Goal: Transaction & Acquisition: Book appointment/travel/reservation

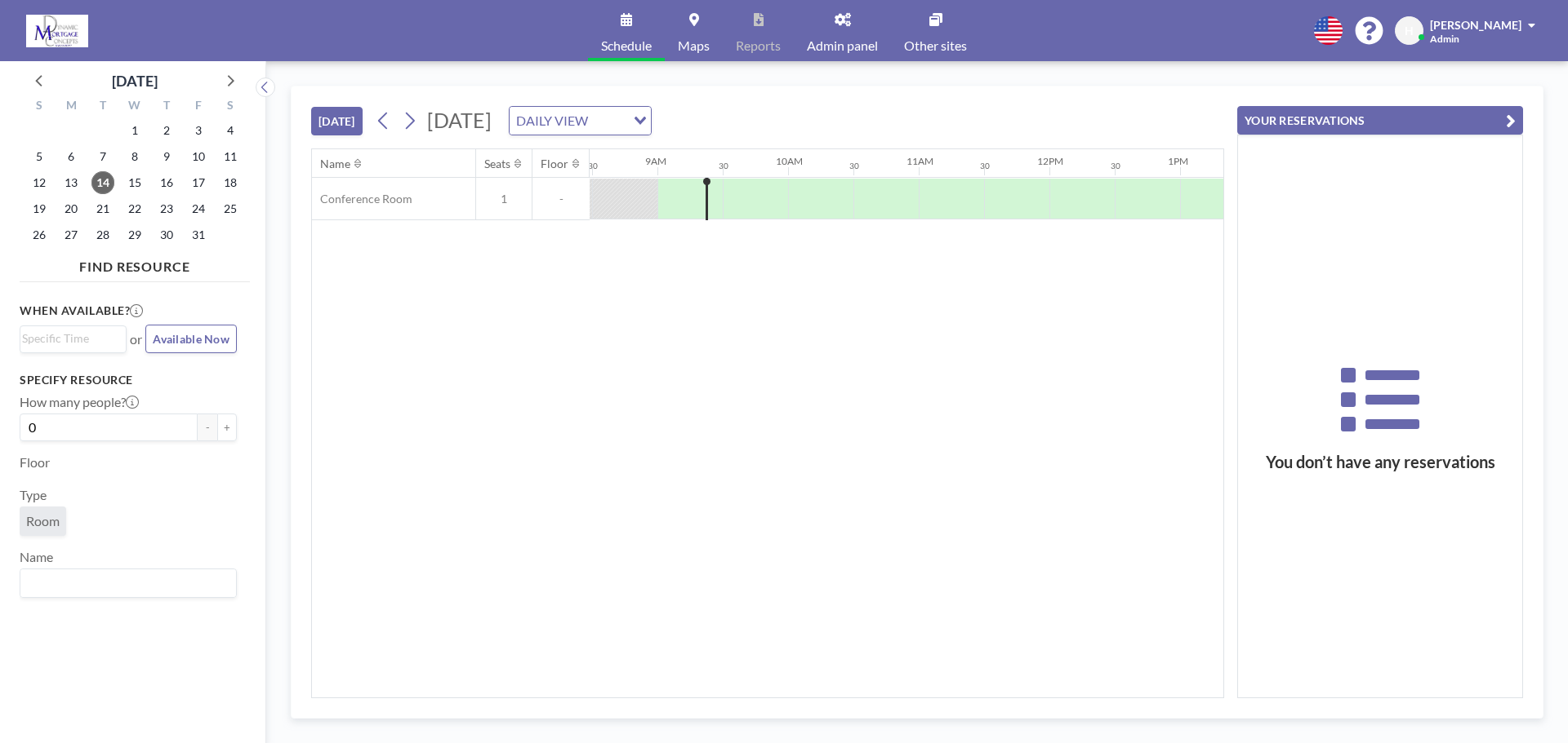
scroll to position [0, 1111]
click at [705, 212] on div at bounding box center [688, 199] width 66 height 40
click at [734, 205] on div at bounding box center [752, 200] width 66 height 41
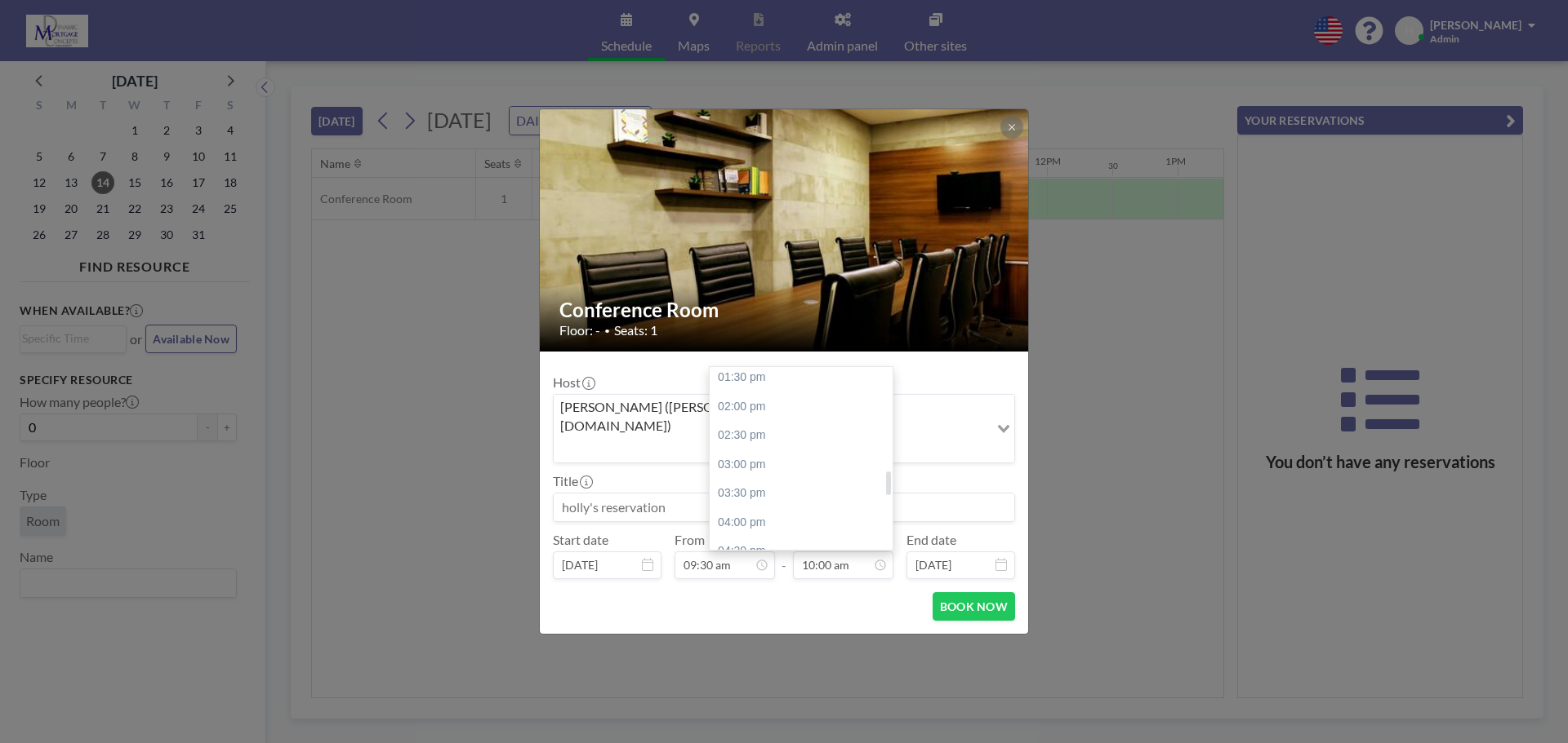
scroll to position [826, 0]
click at [794, 529] on div "05:00 pm" at bounding box center [804, 543] width 191 height 29
type input "05:00 pm"
click at [956, 592] on button "BOOK NOW" at bounding box center [974, 606] width 82 height 28
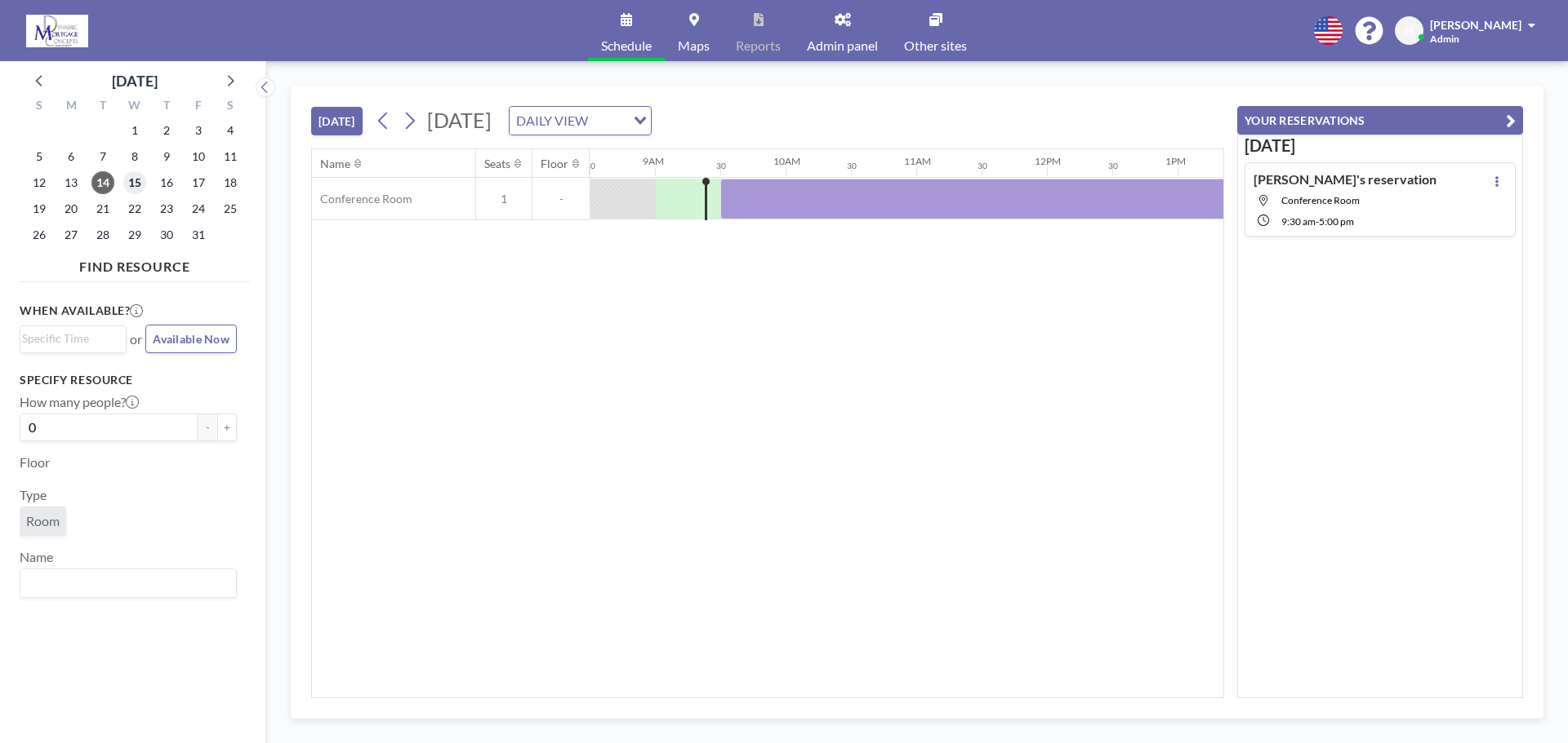
click at [143, 180] on span "15" at bounding box center [134, 182] width 23 height 23
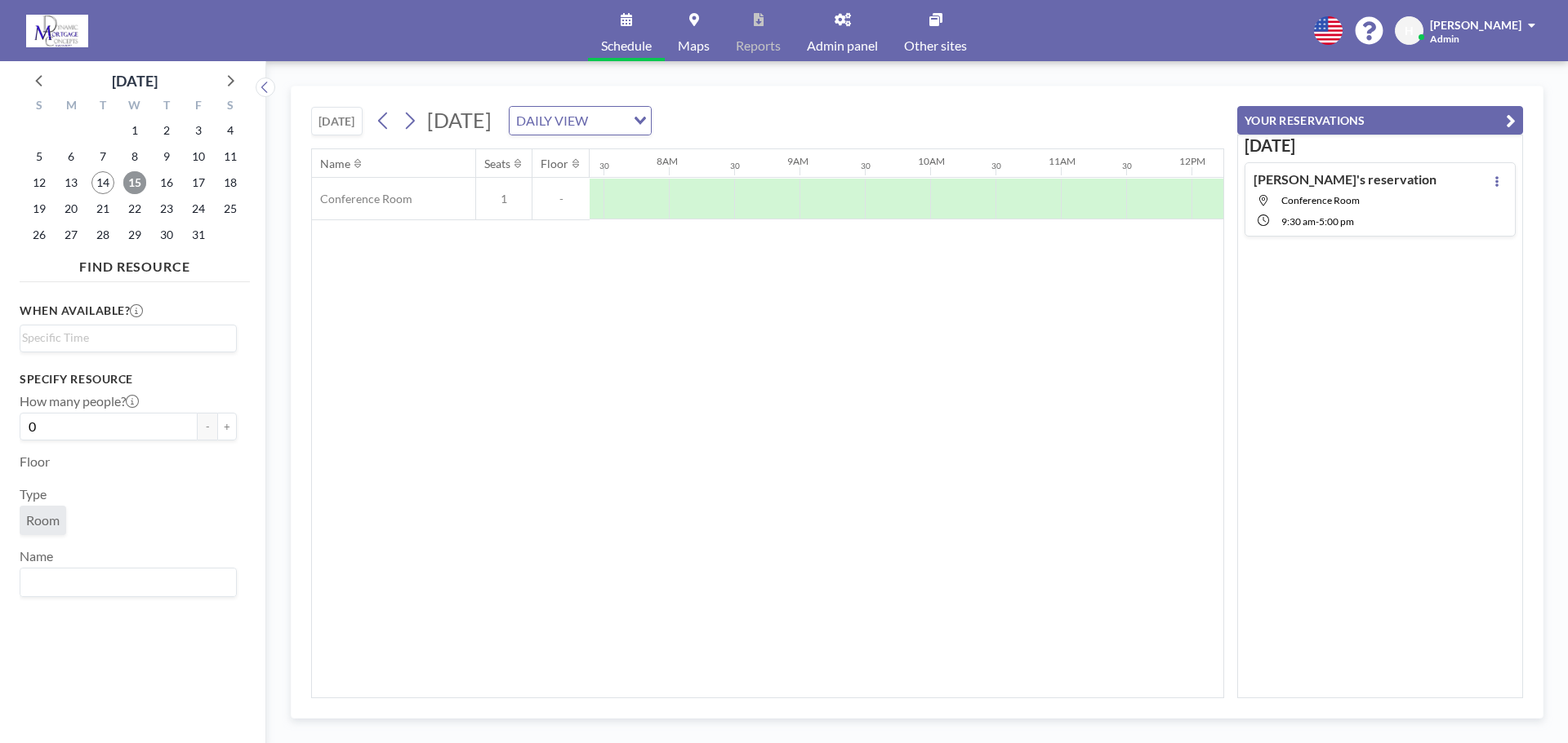
scroll to position [0, 979]
click at [935, 198] on div at bounding box center [948, 200] width 66 height 41
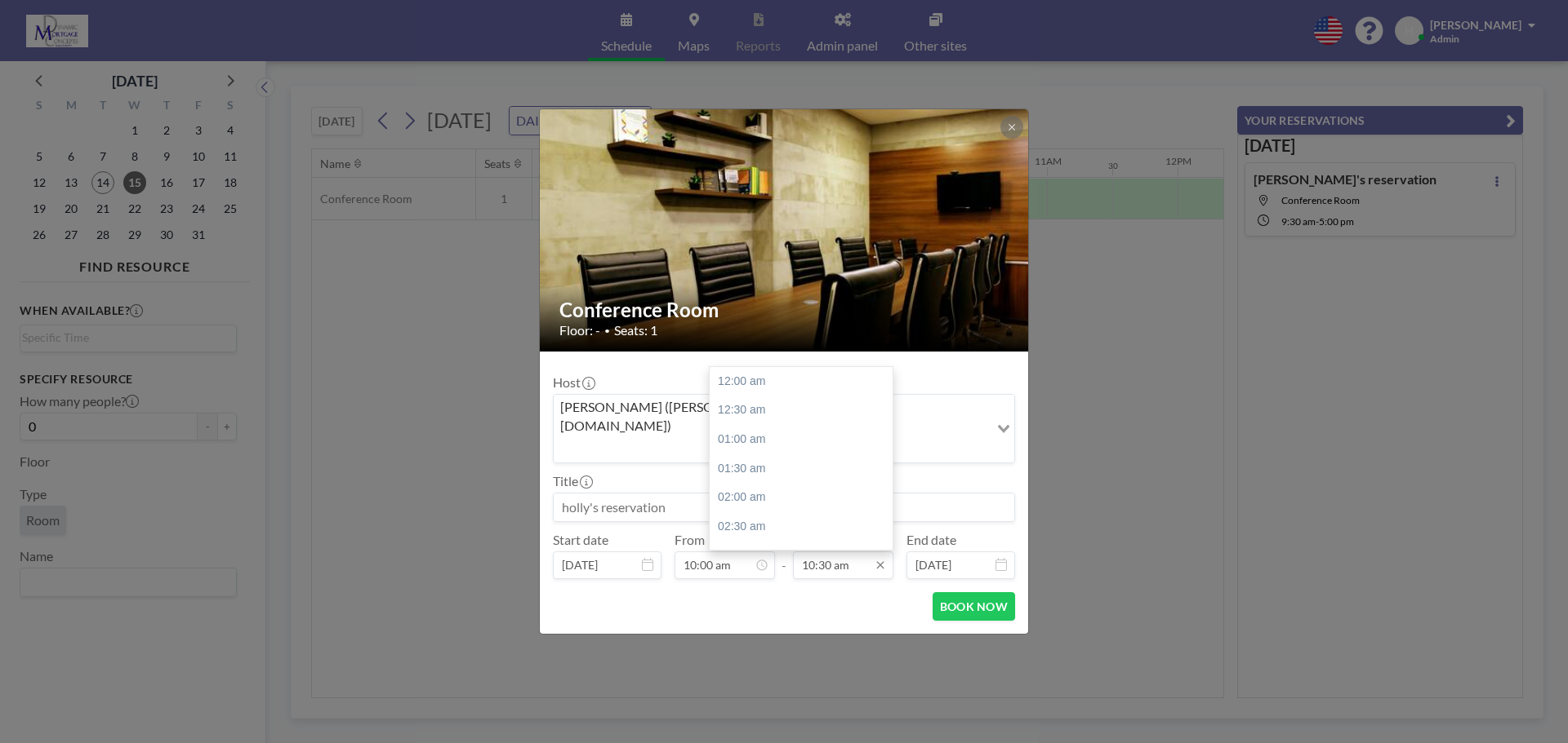
scroll to position [610, 0]
click at [871, 552] on input "10:30 am" at bounding box center [842, 566] width 101 height 27
click at [852, 489] on div "02:00 pm" at bounding box center [804, 504] width 191 height 29
type input "02:00 pm"
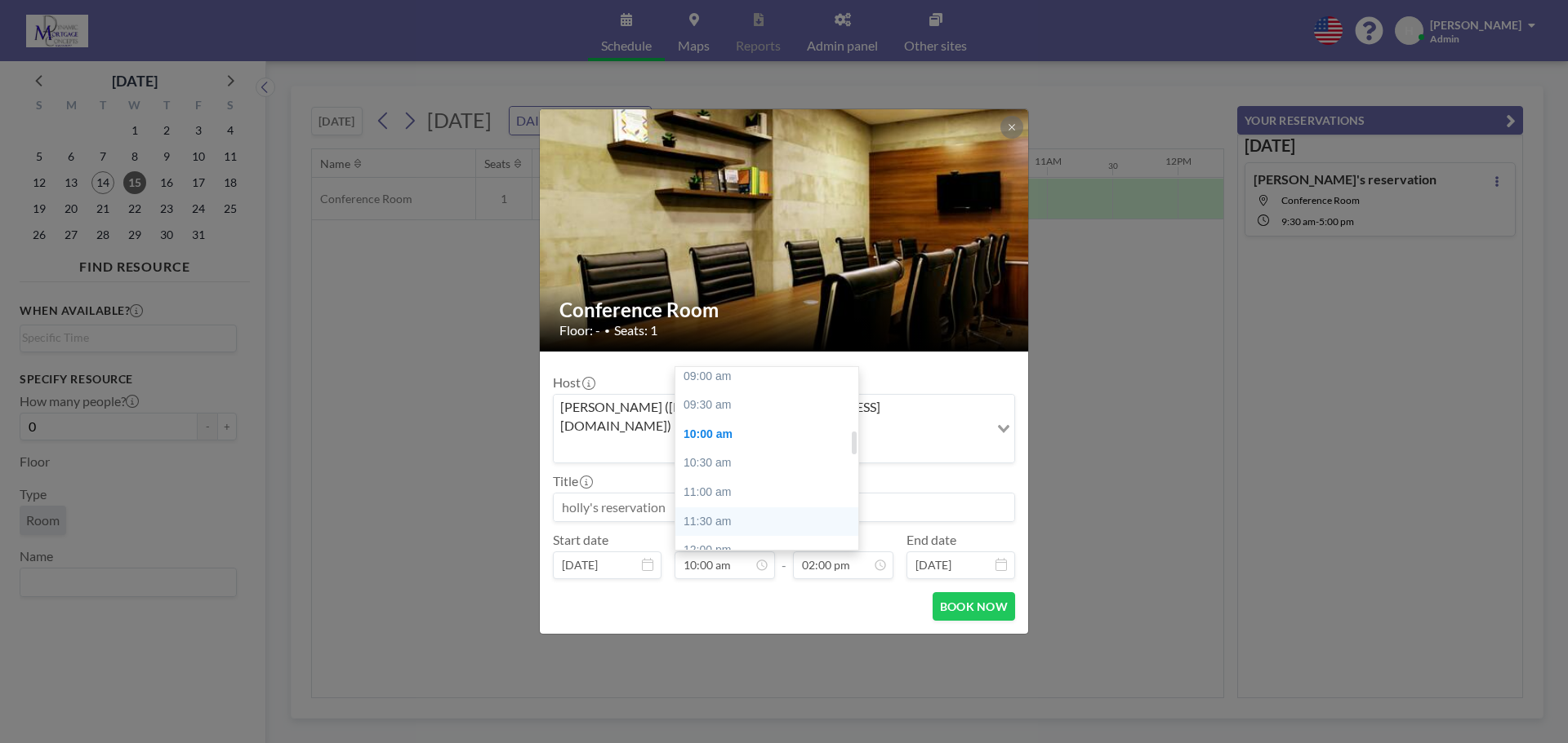
scroll to position [499, 0]
click at [748, 419] on div "09:30 am" at bounding box center [770, 434] width 191 height 29
type input "09:30 am"
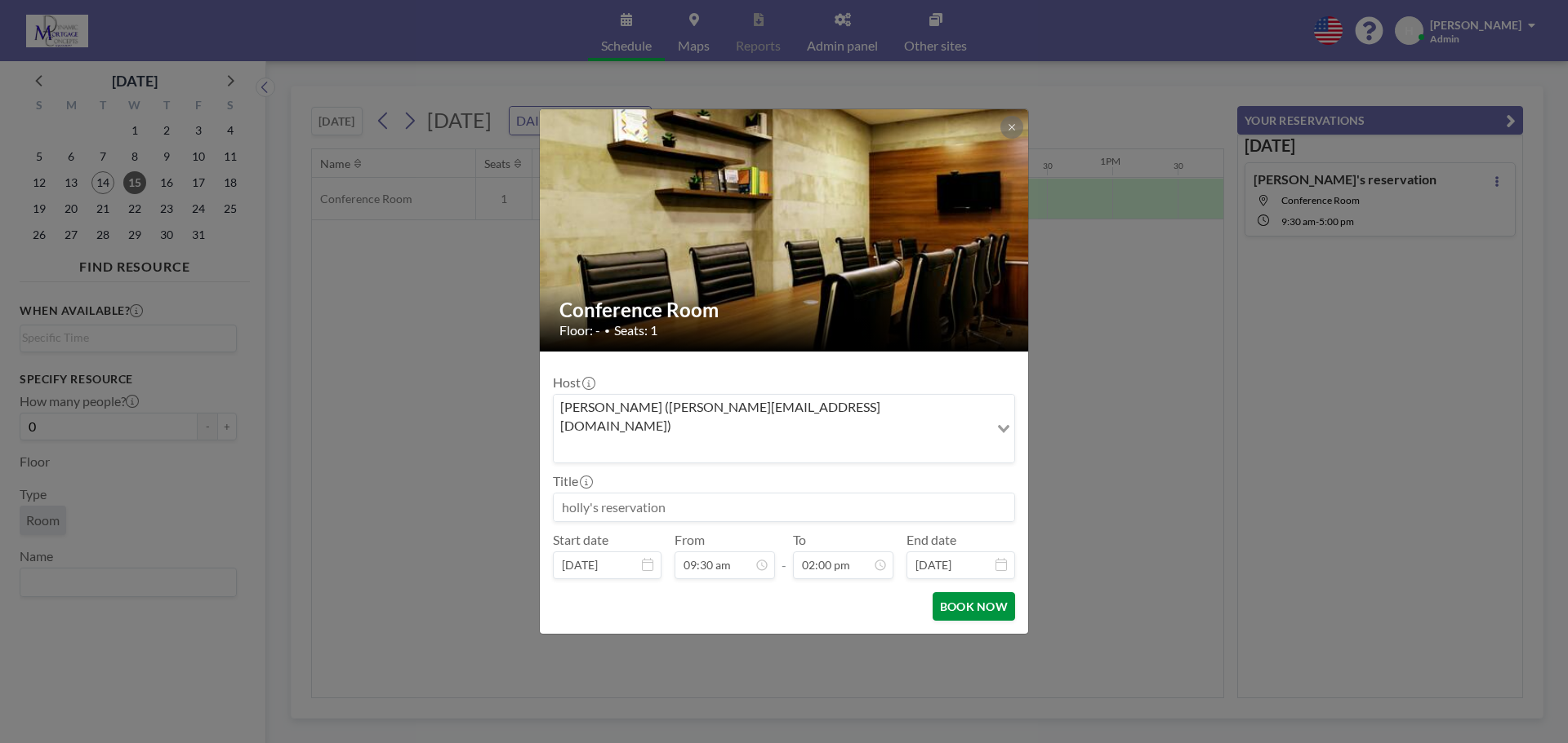
click at [967, 592] on button "BOOK NOW" at bounding box center [974, 606] width 82 height 28
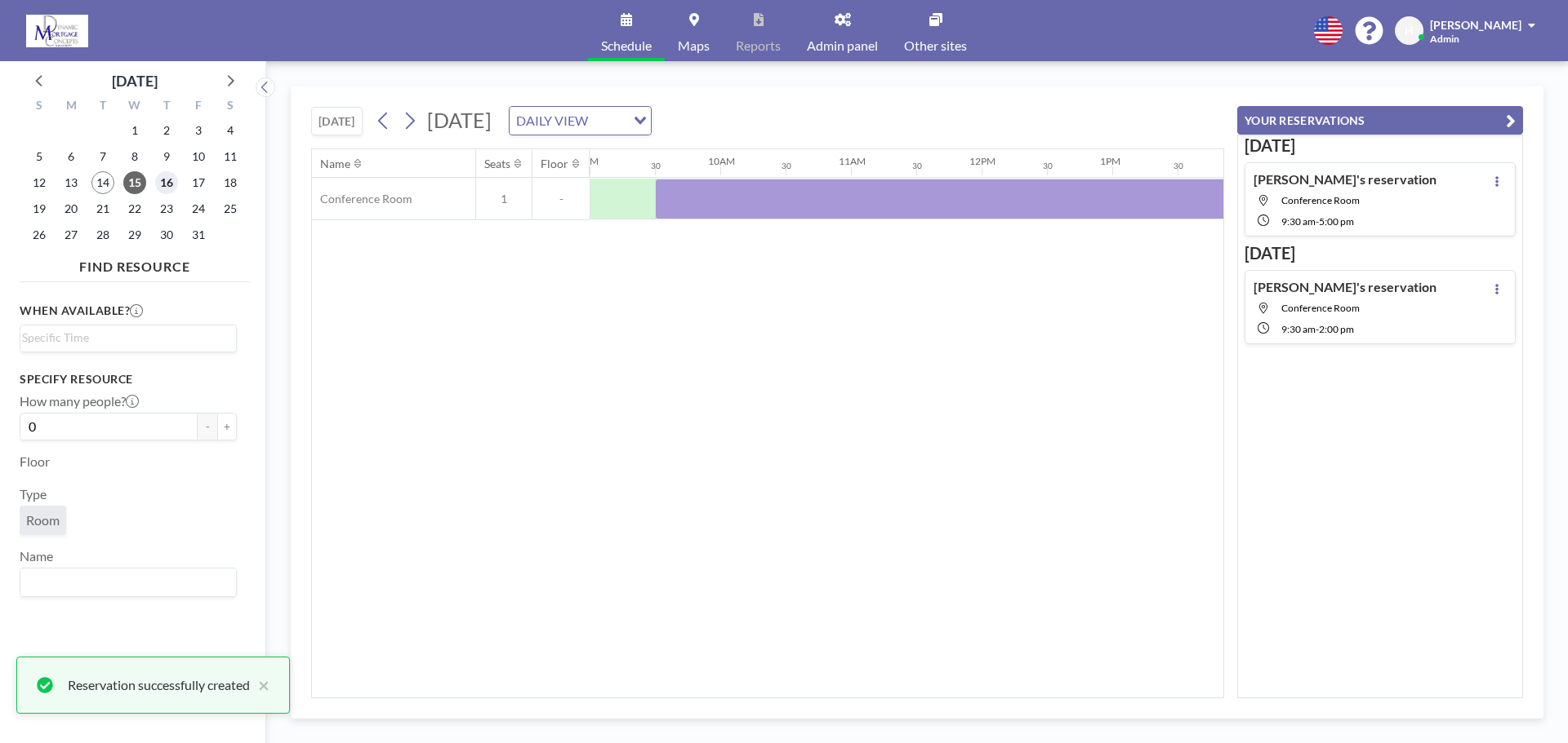
click at [164, 180] on span "16" at bounding box center [166, 182] width 23 height 23
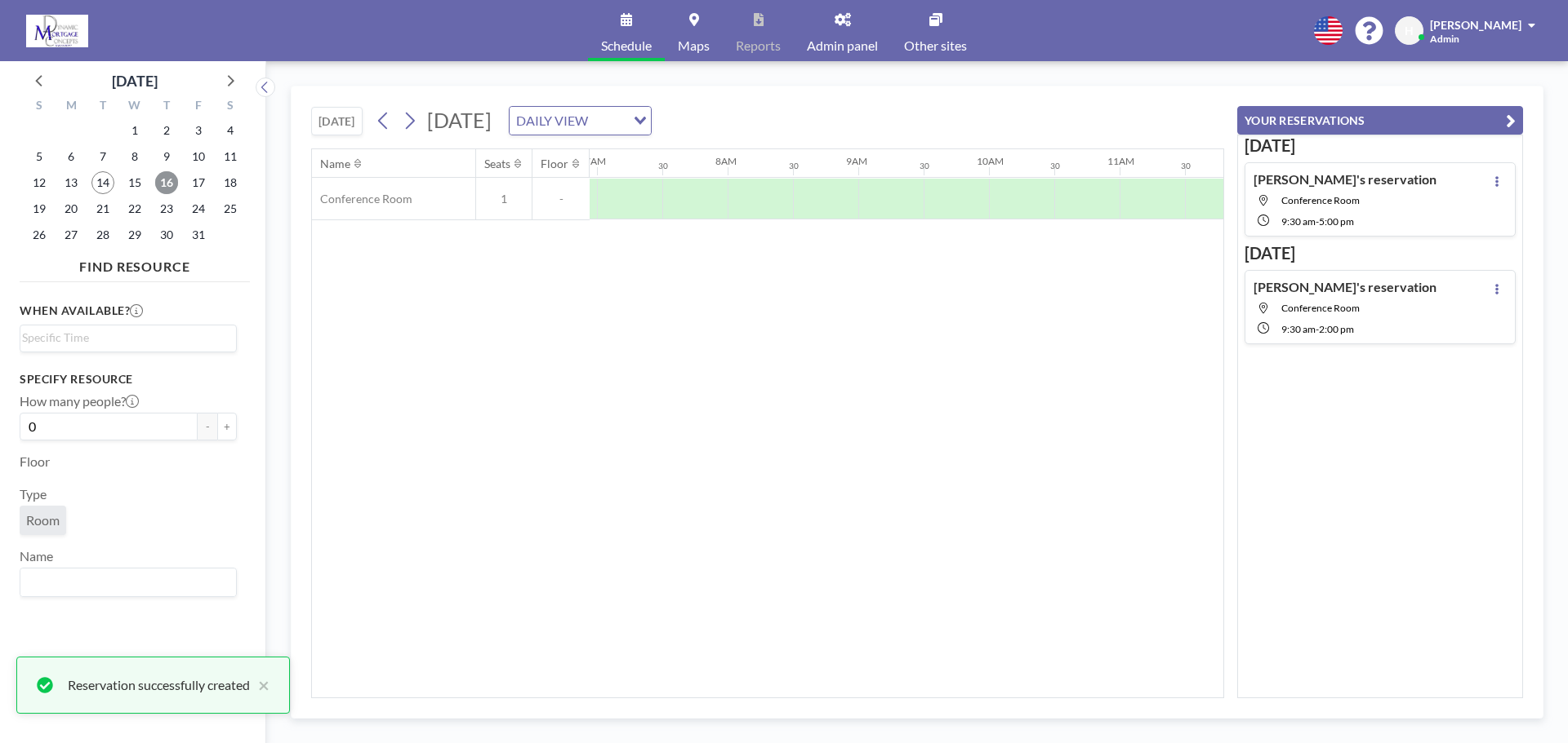
scroll to position [0, 979]
